Goal: Information Seeking & Learning: Learn about a topic

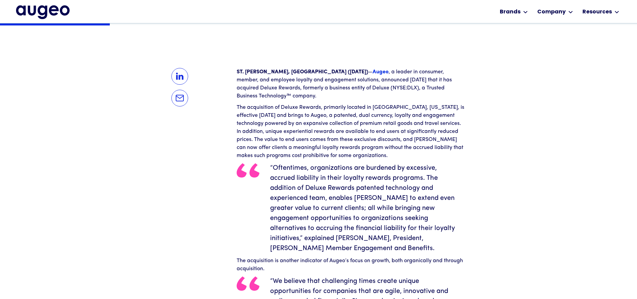
scroll to position [203, 0]
drag, startPoint x: 435, startPoint y: 88, endPoint x: 319, endPoint y: 72, distance: 117.0
click at [319, 72] on p "‍ ST. PAUL, MN (January 5, 2021) — Augeo , a leader in consumer, member, and em…" at bounding box center [351, 84] width 228 height 32
copy p "Augeo , a leader in consumer, member, and employee loyalty and engagement solut…"
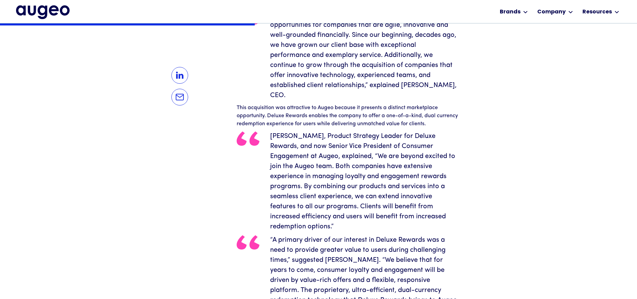
scroll to position [469, 0]
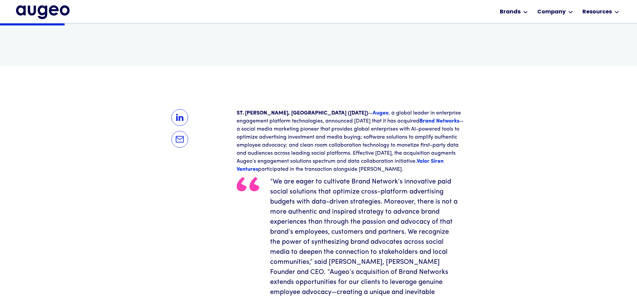
click at [343, 163] on p "ST. PAUL, MN (Feb. 15, 2023) — Augeo , a global leader in enterprise engagement…" at bounding box center [351, 141] width 228 height 64
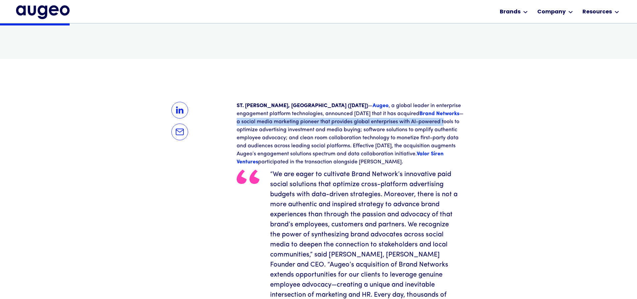
scroll to position [169, 0]
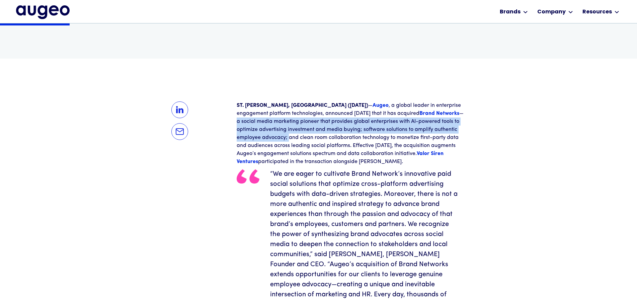
drag, startPoint x: 406, startPoint y: 112, endPoint x: 263, endPoint y: 136, distance: 144.6
click at [263, 136] on p "ST. PAUL, MN (Feb. 15, 2023) — Augeo , a global leader in enterprise engagement…" at bounding box center [351, 133] width 228 height 64
copy p "a social media marketing pioneer that provides global enterprises with AI-power…"
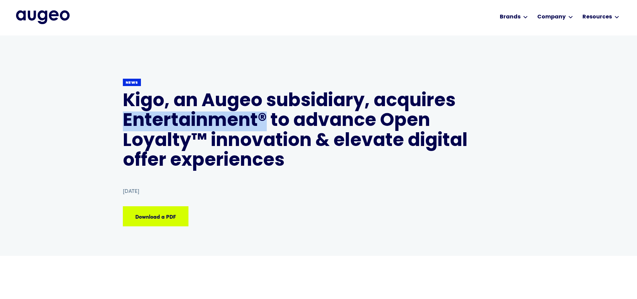
drag, startPoint x: 238, startPoint y: 119, endPoint x: 89, endPoint y: 123, distance: 148.7
click at [89, 123] on div "Back News Kigo, an Augeo subsidiary, acquires Entertainment® to advance Open Lo…" at bounding box center [318, 145] width 637 height 220
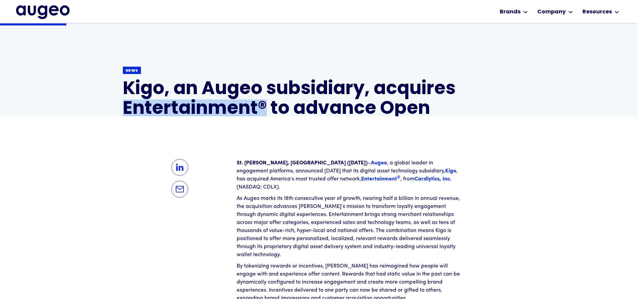
click at [258, 197] on p "As Augeo marks its 18th consecutive year of growth, nearing half a billion in a…" at bounding box center [351, 226] width 228 height 64
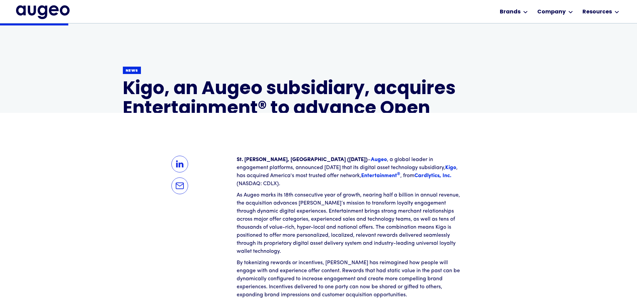
scroll to position [135, 0]
drag, startPoint x: 364, startPoint y: 177, endPoint x: 237, endPoint y: 177, distance: 126.5
click at [237, 177] on p "St. [PERSON_NAME], [GEOGRAPHIC_DATA] ([DATE]) – Augeo , a global leader in enga…" at bounding box center [351, 171] width 228 height 32
copy p "offer network, Entertainment ® , from Cardlytics, Inc."
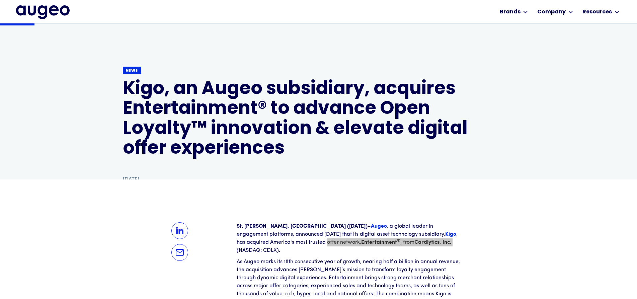
scroll to position [68, 0]
